Goal: Task Accomplishment & Management: Complete application form

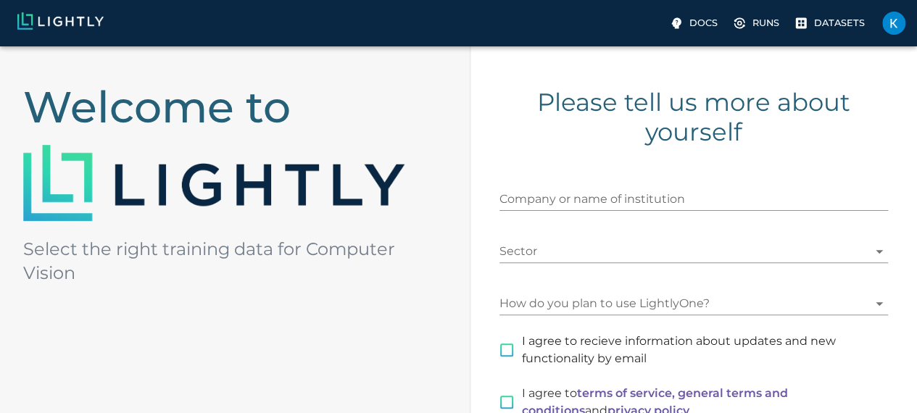
scroll to position [117, 0]
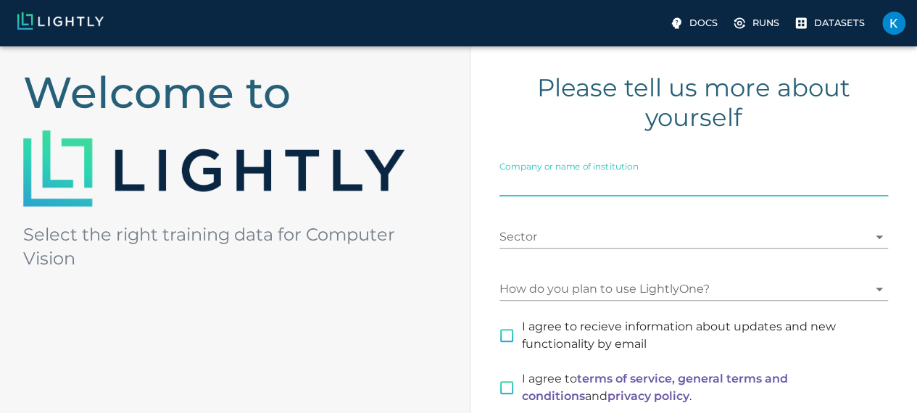
click at [741, 185] on input "Company or name of institution" at bounding box center [693, 184] width 389 height 23
type input "[GEOGRAPHIC_DATA]"
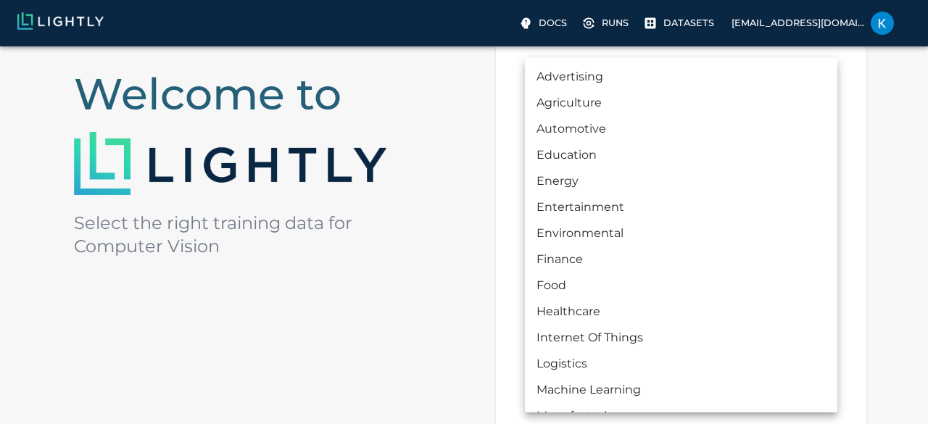
click at [674, 240] on body "Docs Runs Datasets [EMAIL_ADDRESS][DOMAIN_NAME] Welcome to Select the right tra…" at bounding box center [464, 269] width 928 height 680
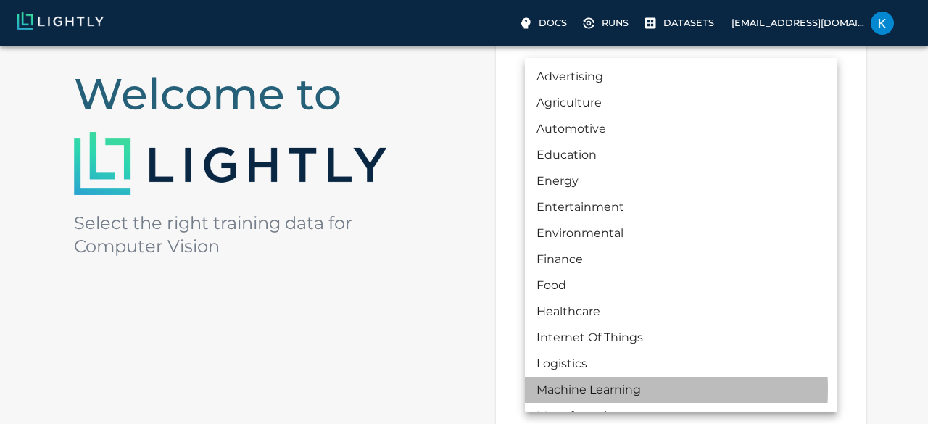
drag, startPoint x: 839, startPoint y: 151, endPoint x: 583, endPoint y: 389, distance: 350.2
click at [583, 389] on li "Machine Learning" at bounding box center [681, 390] width 312 height 26
type input "MACHINE_LEARNING"
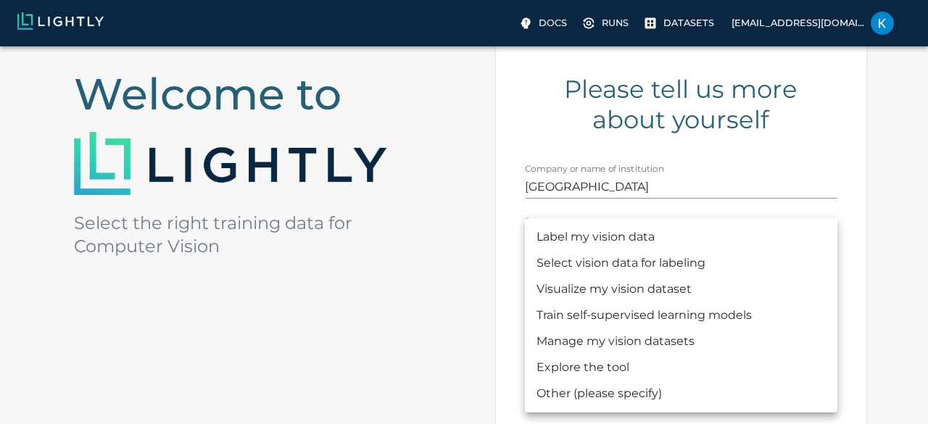
click at [667, 301] on body "Docs Runs Datasets [EMAIL_ADDRESS][DOMAIN_NAME] Welcome to Select the right tra…" at bounding box center [464, 269] width 928 height 680
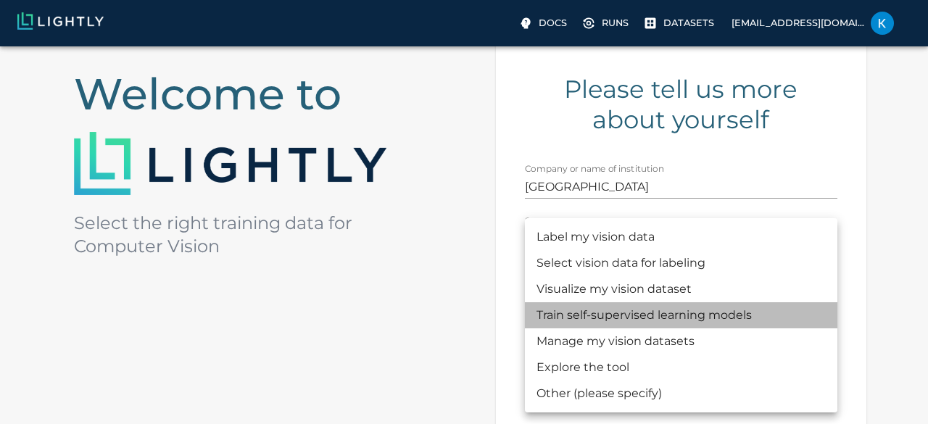
click at [646, 312] on li "Train self-supervised learning models" at bounding box center [681, 315] width 312 height 26
type input "MODEL_TRAINING"
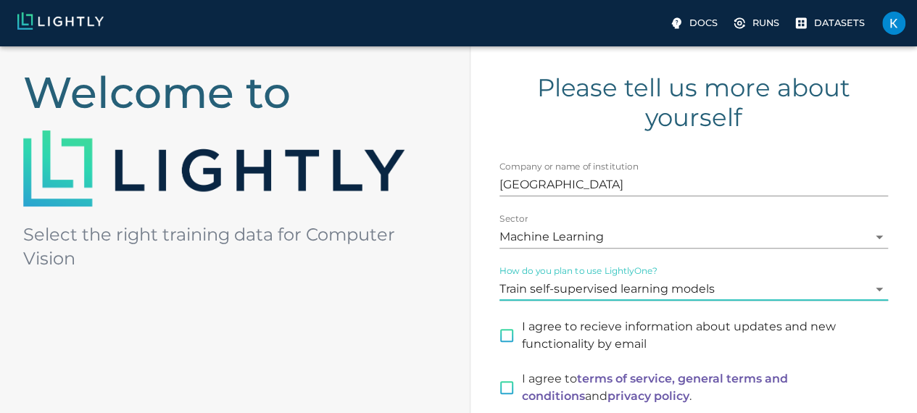
click at [465, 308] on div "Welcome to Select the right training data for Computer Vision Please tell us mo…" at bounding box center [458, 249] width 917 height 641
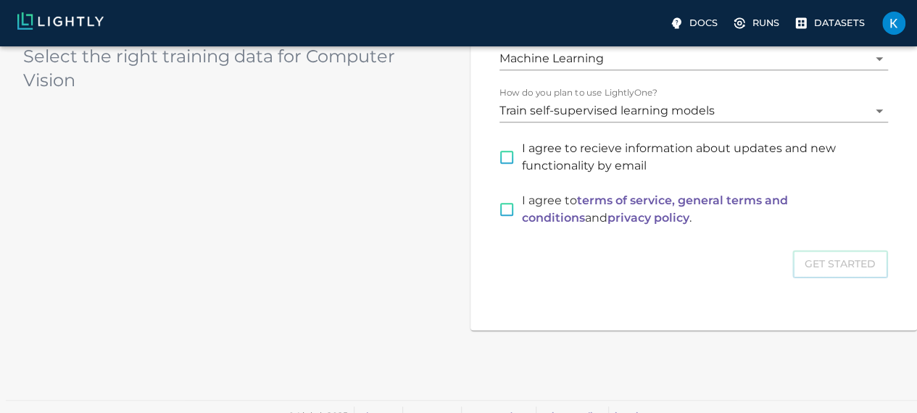
scroll to position [313, 0]
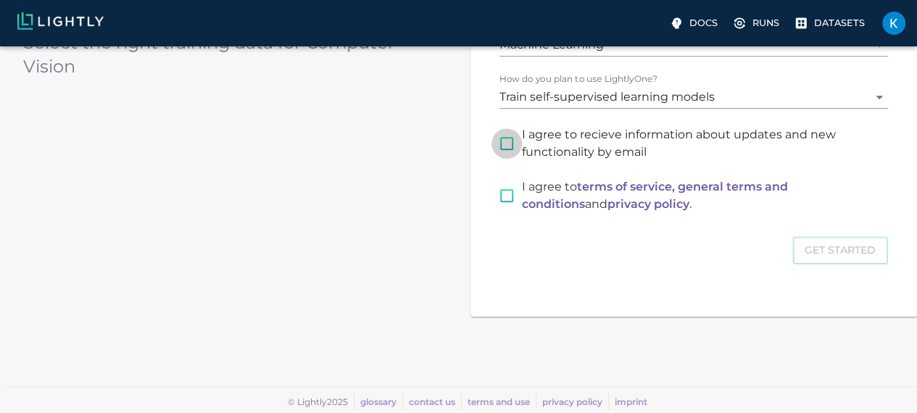
click at [522, 146] on input "I agree to recieve information about updates and new functionality by email" at bounding box center [506, 143] width 30 height 30
checkbox input "true"
click at [522, 192] on input "I agree to terms of service, general terms and conditions and privacy policy ." at bounding box center [506, 195] width 30 height 30
checkbox input "true"
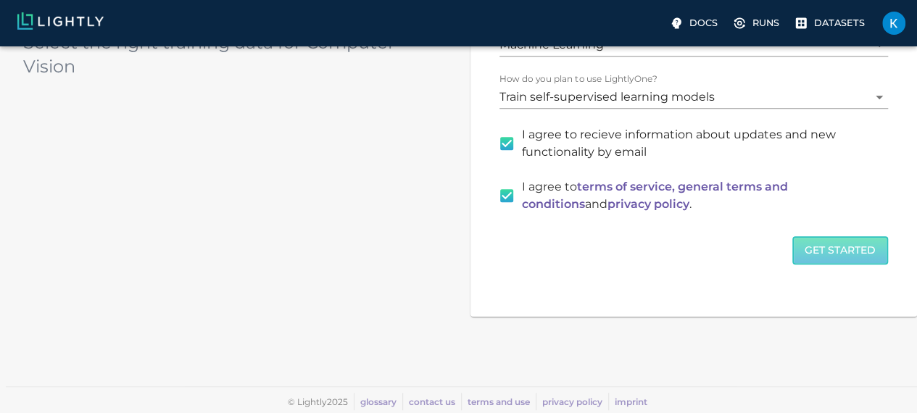
click at [792, 245] on button "Get Started" at bounding box center [840, 250] width 96 height 28
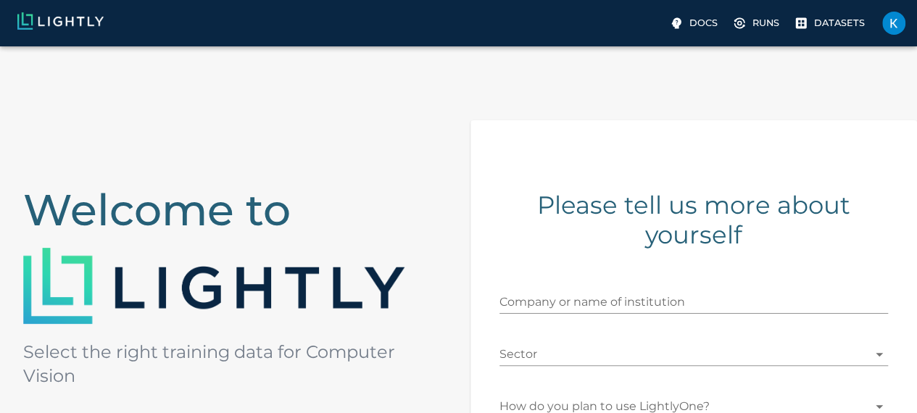
scroll to position [110, 0]
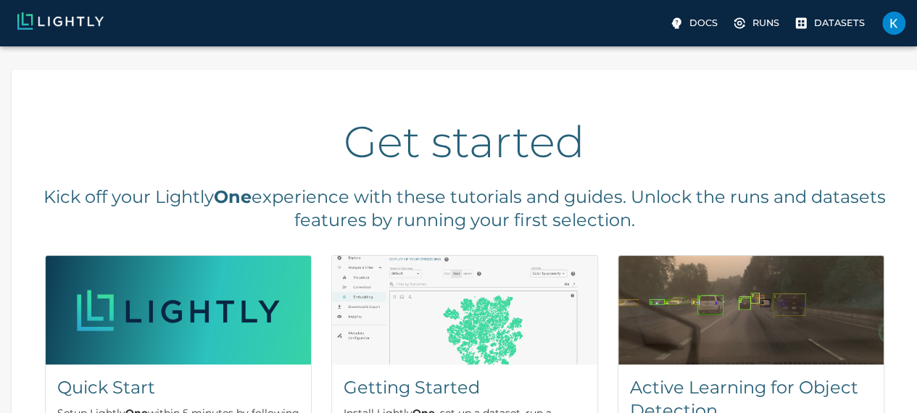
drag, startPoint x: 927, startPoint y: 159, endPoint x: 927, endPoint y: 276, distance: 117.4
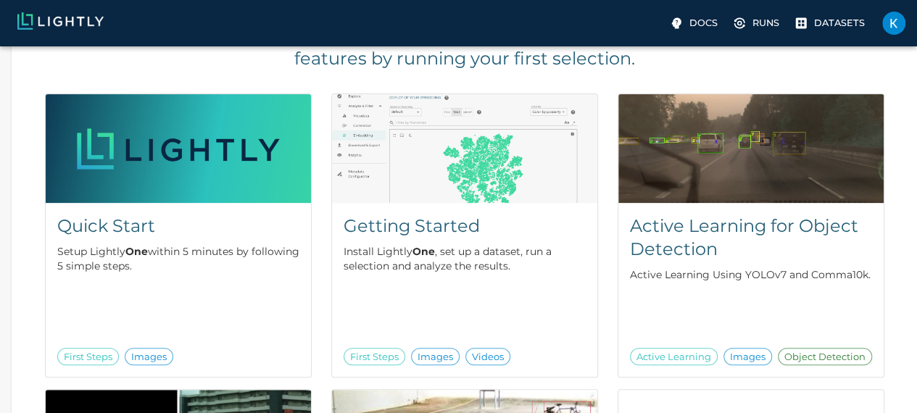
scroll to position [152, 0]
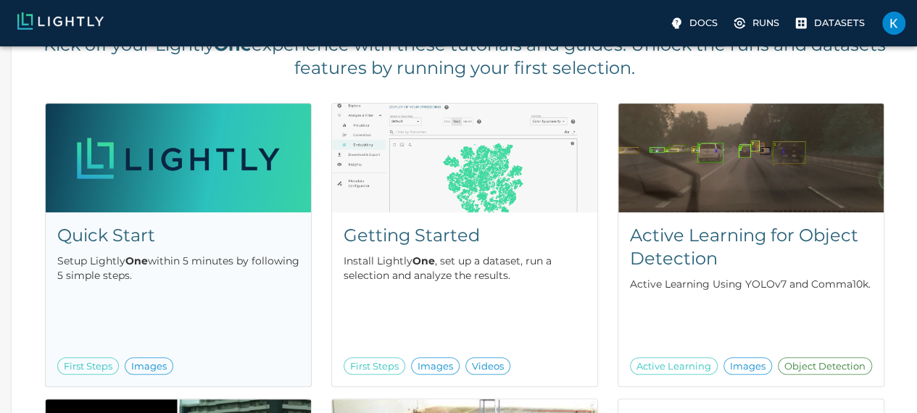
drag, startPoint x: 283, startPoint y: 246, endPoint x: 181, endPoint y: 248, distance: 101.5
click at [181, 248] on div "Quick Start Setup Lightly One within 5 minutes by following 5 simple steps." at bounding box center [178, 255] width 242 height 62
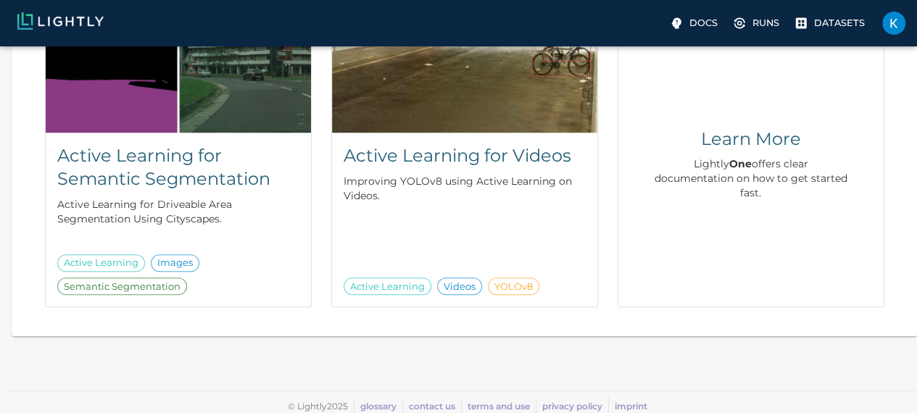
scroll to position [531, 0]
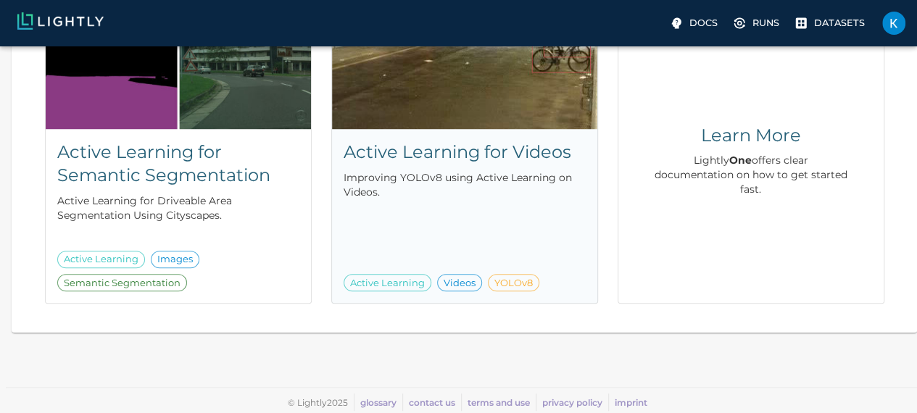
click at [491, 133] on div "Active Learning for Videos Improving YOLOv8 using Active Learning on Videos. Ac…" at bounding box center [464, 216] width 265 height 174
